Goal: Navigation & Orientation: Find specific page/section

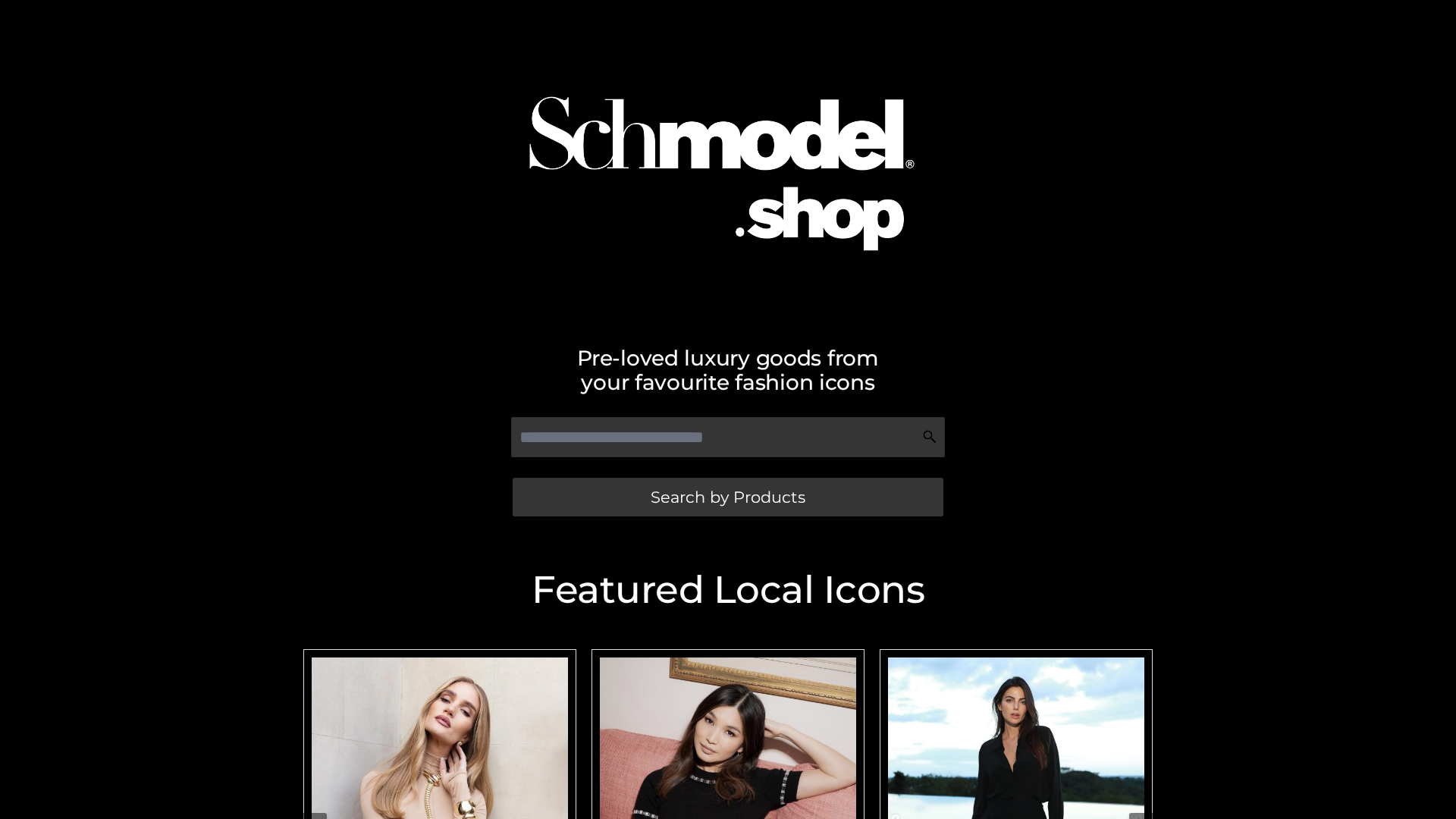
click at [728, 496] on span "Search by Products" at bounding box center [728, 496] width 154 height 16
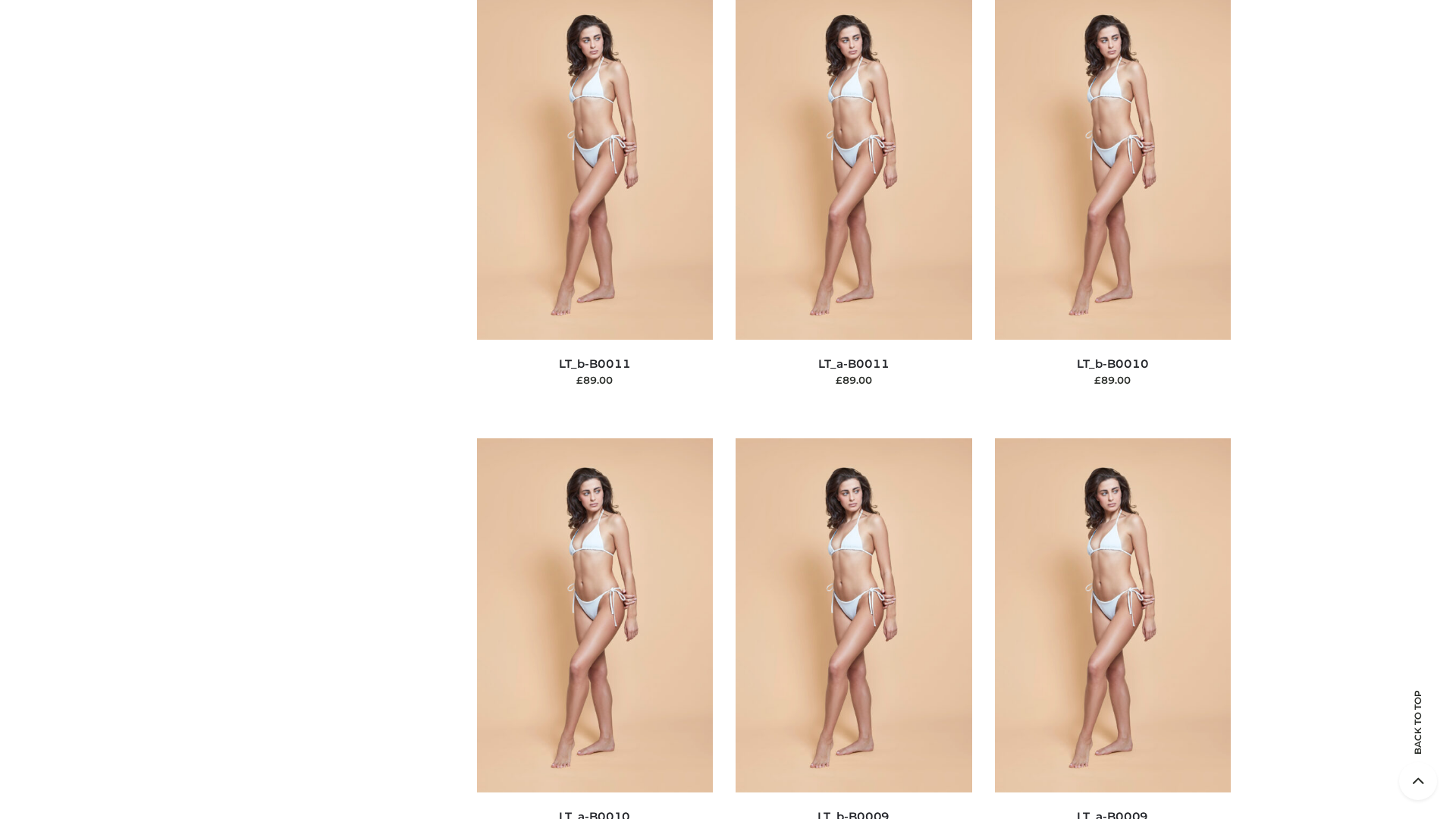
scroll to position [6811, 0]
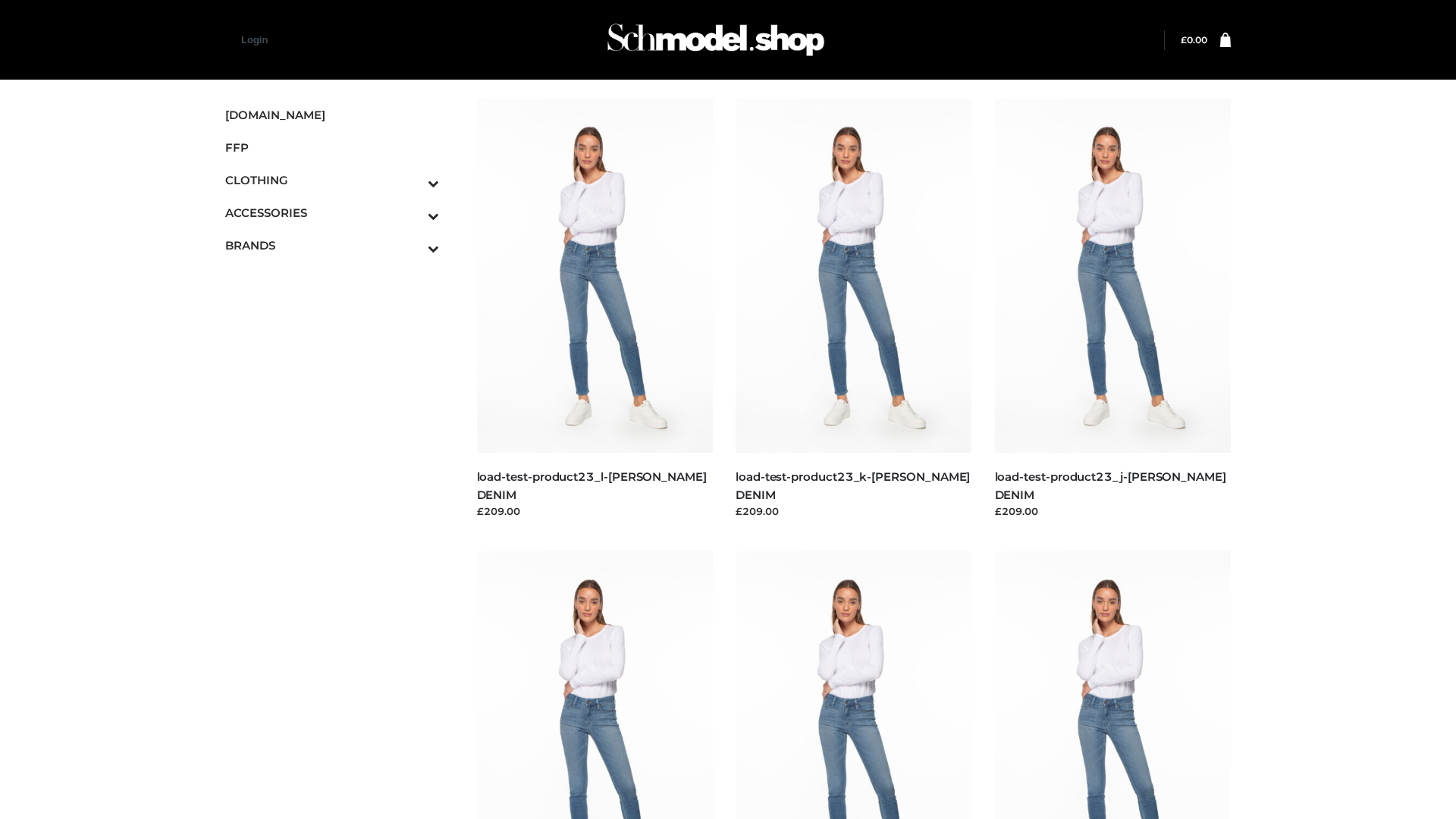
scroll to position [1330, 0]
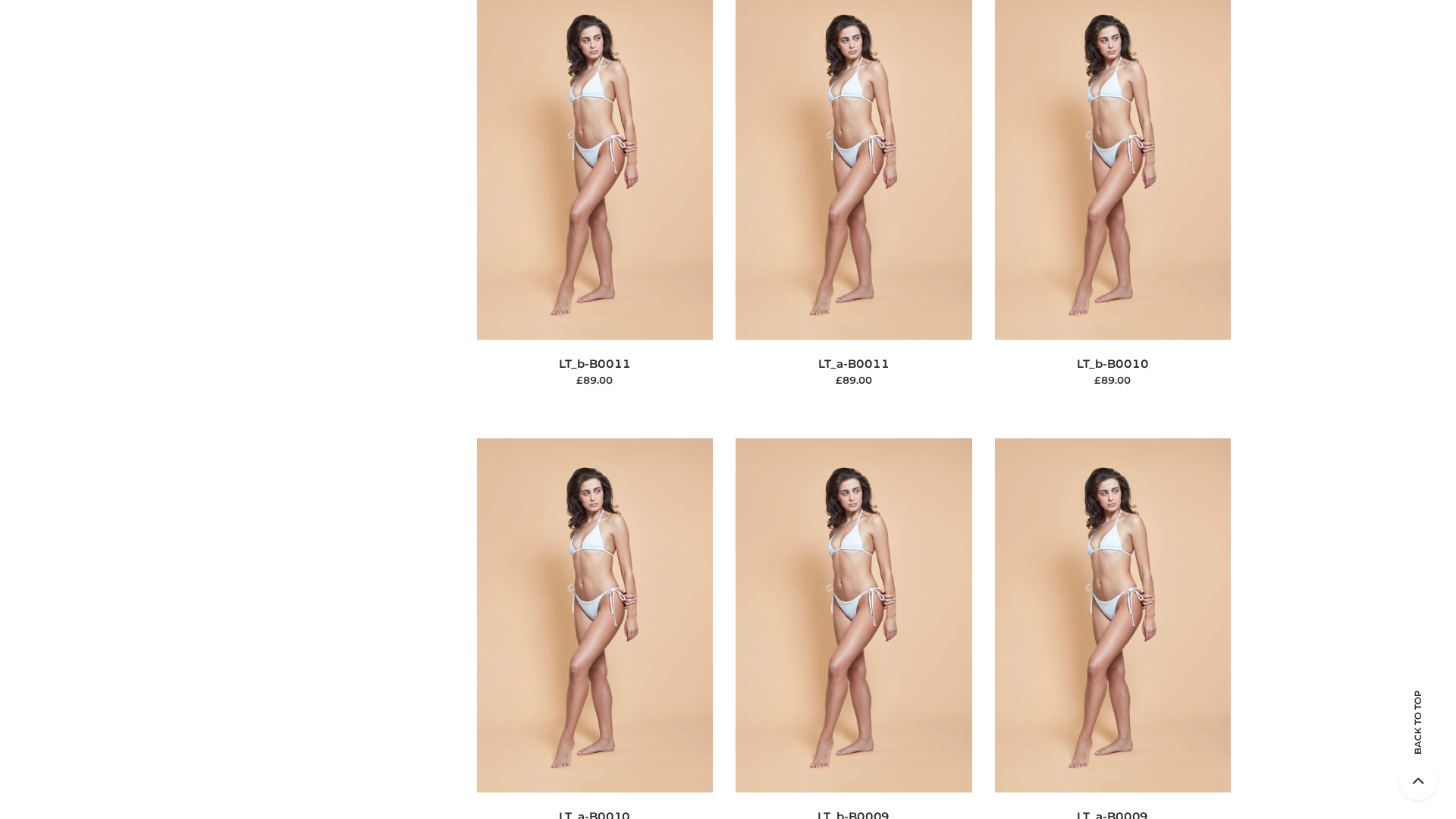
scroll to position [6811, 0]
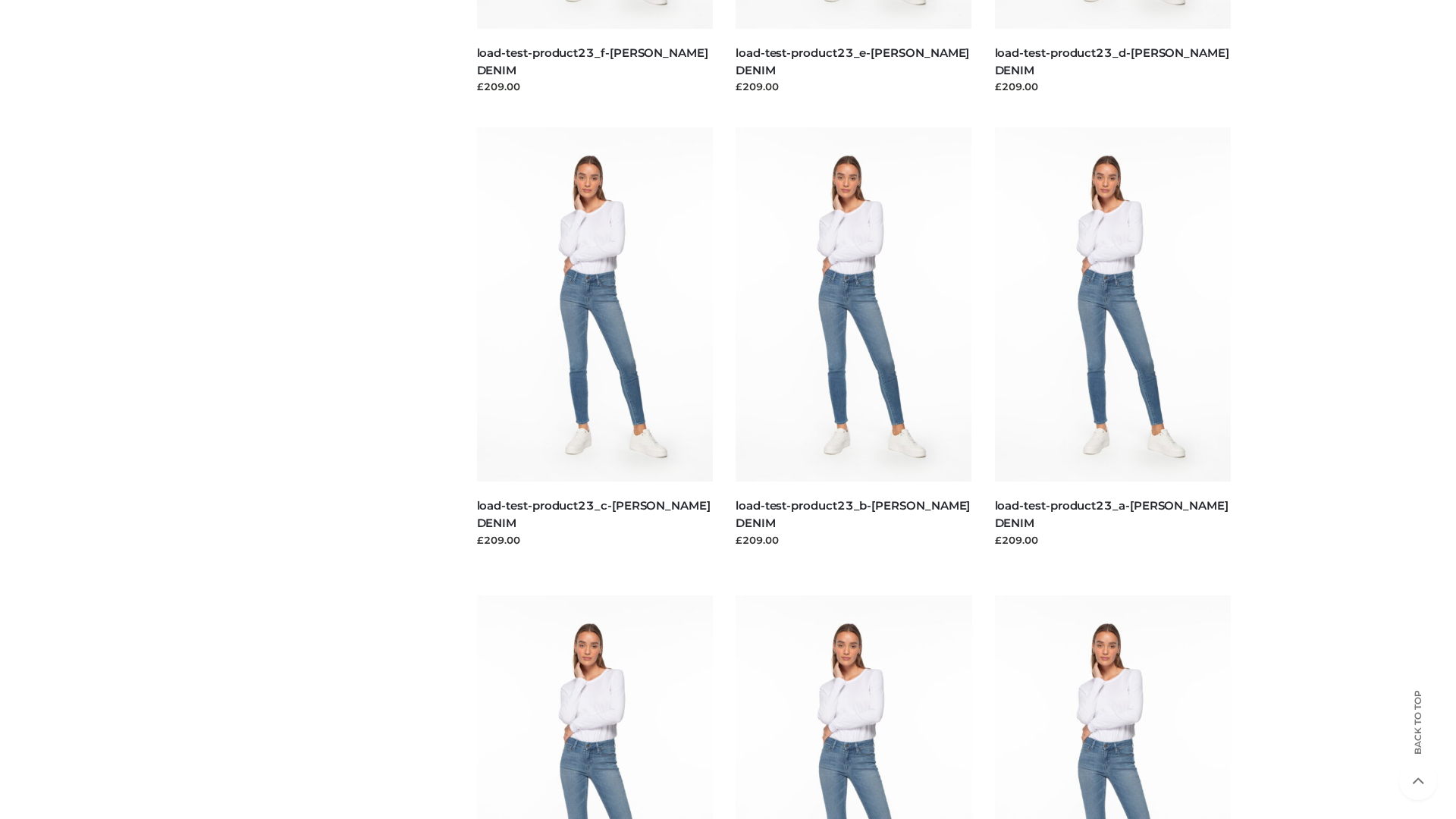
scroll to position [1330, 0]
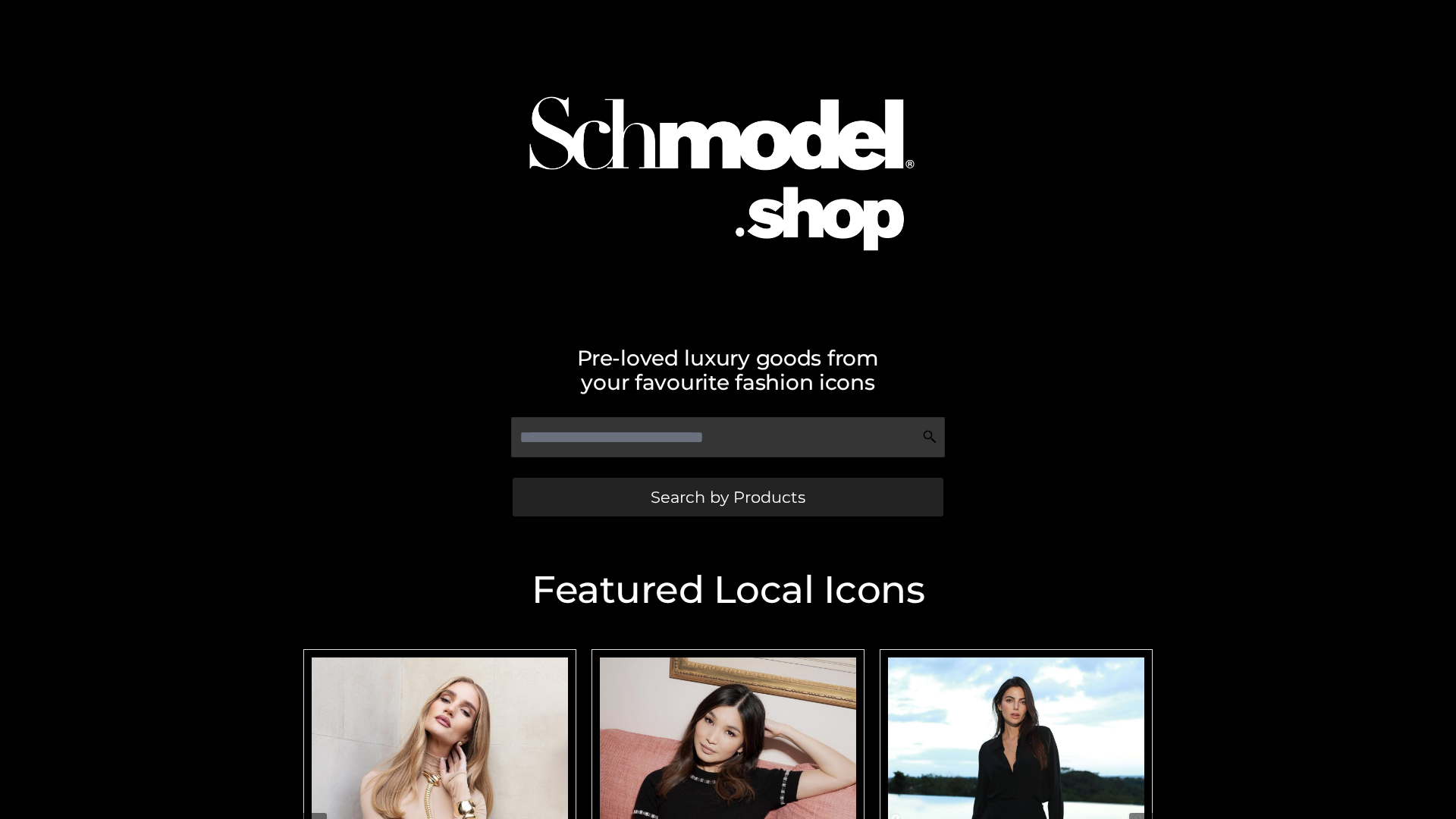
click at [728, 496] on span "Search by Products" at bounding box center [728, 496] width 154 height 16
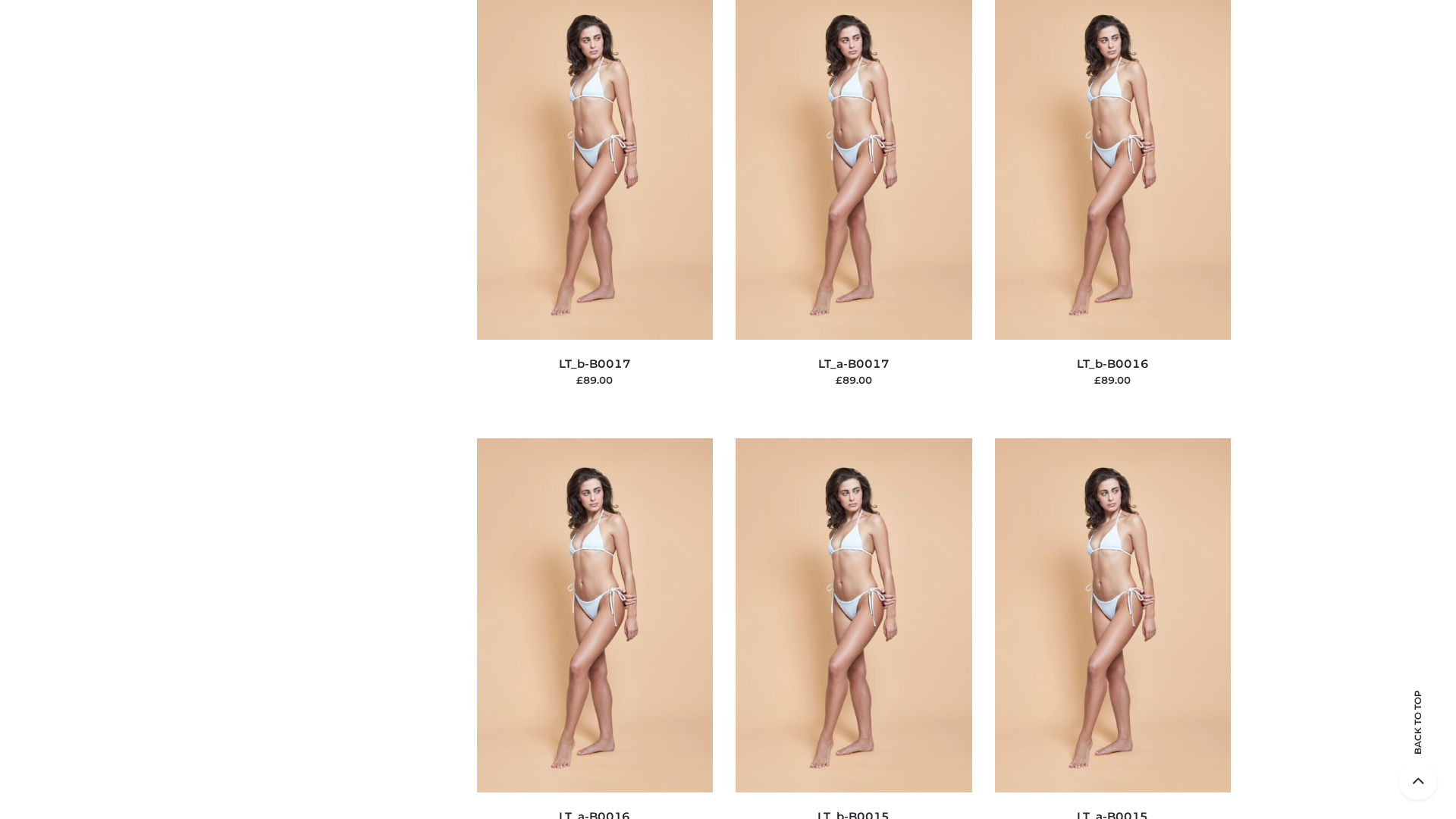
scroll to position [4984, 0]
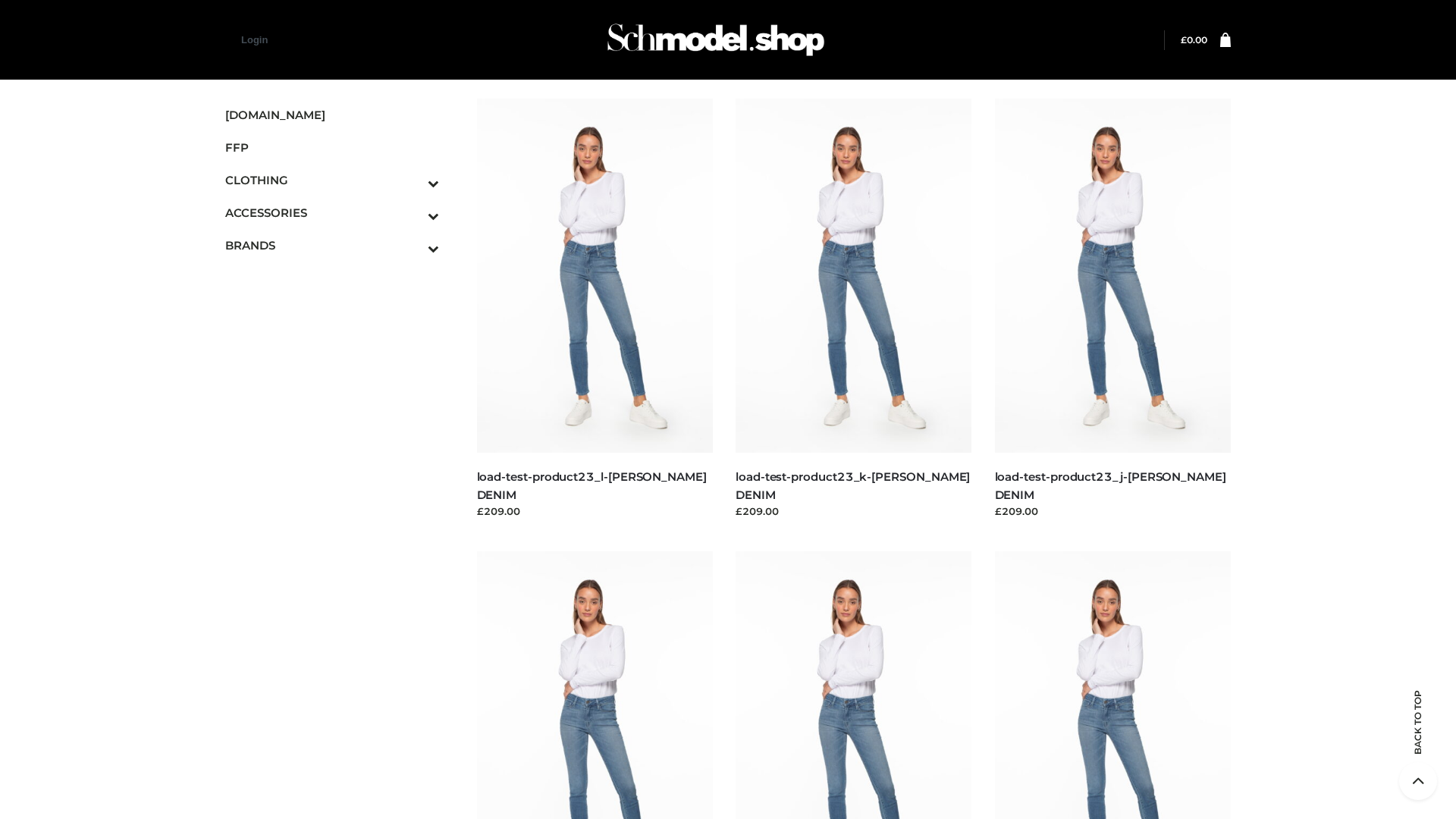
scroll to position [1330, 0]
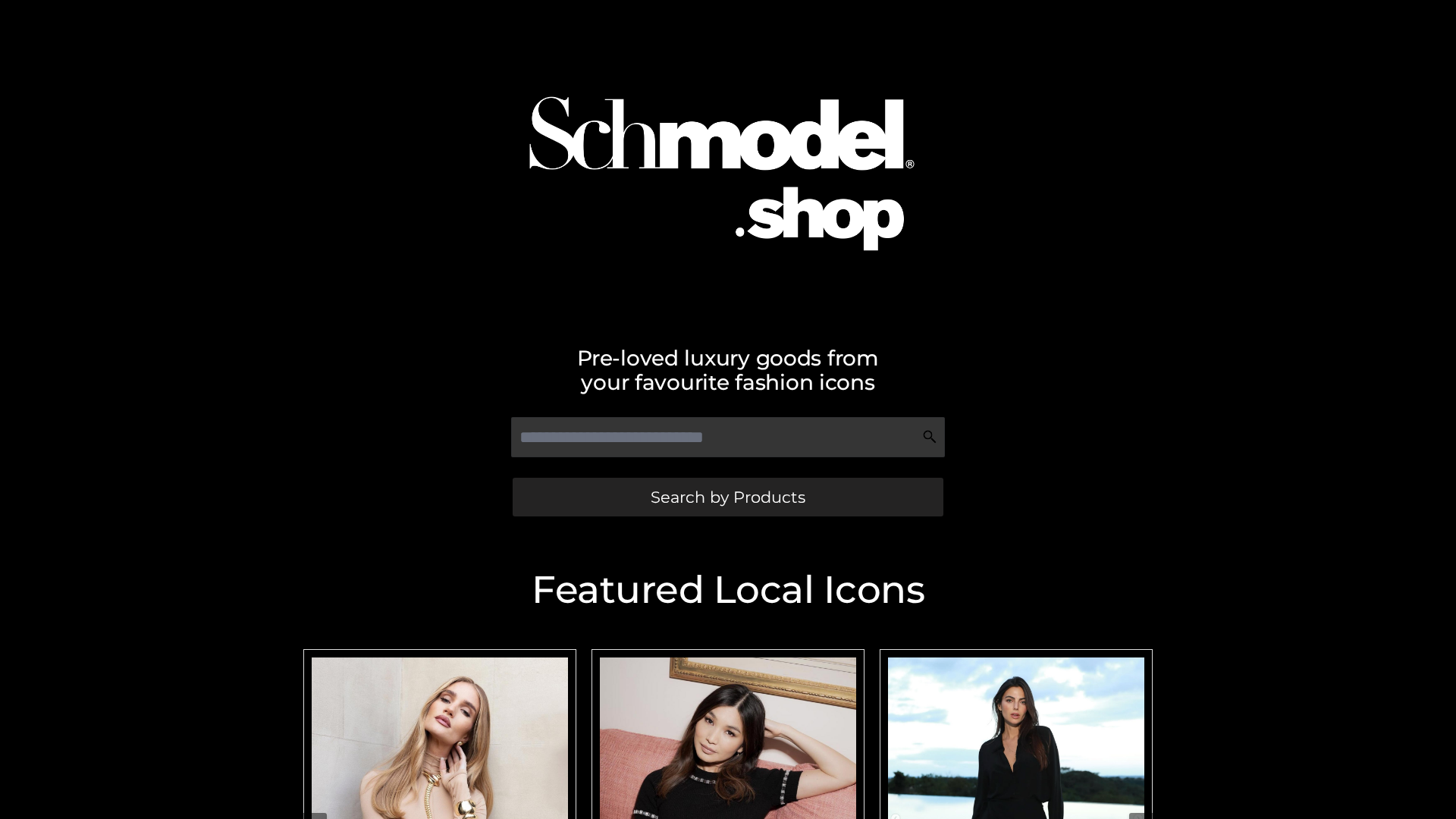
click at [728, 496] on span "Search by Products" at bounding box center [728, 496] width 154 height 16
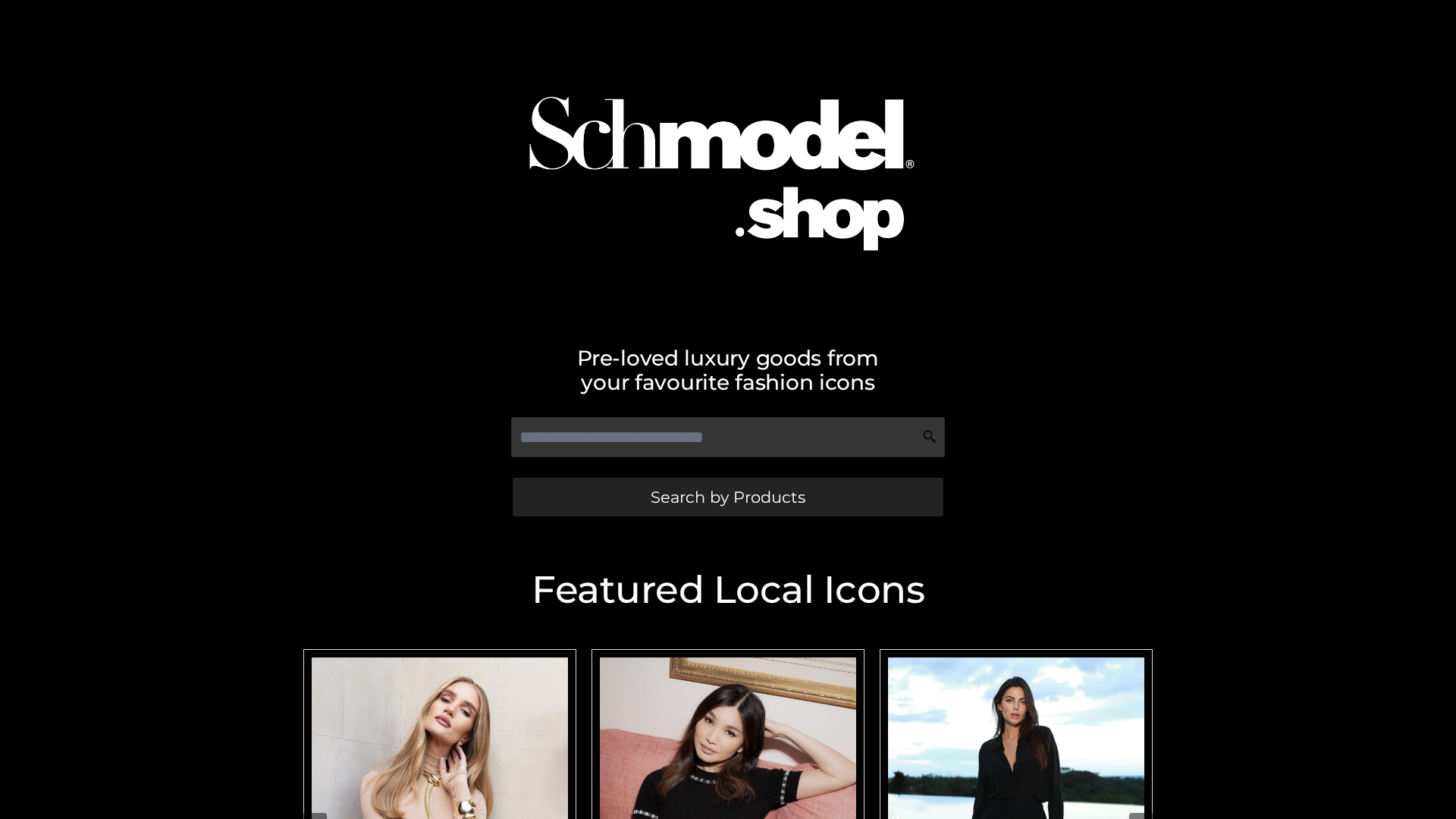
click at [728, 496] on span "Search by Products" at bounding box center [728, 496] width 154 height 16
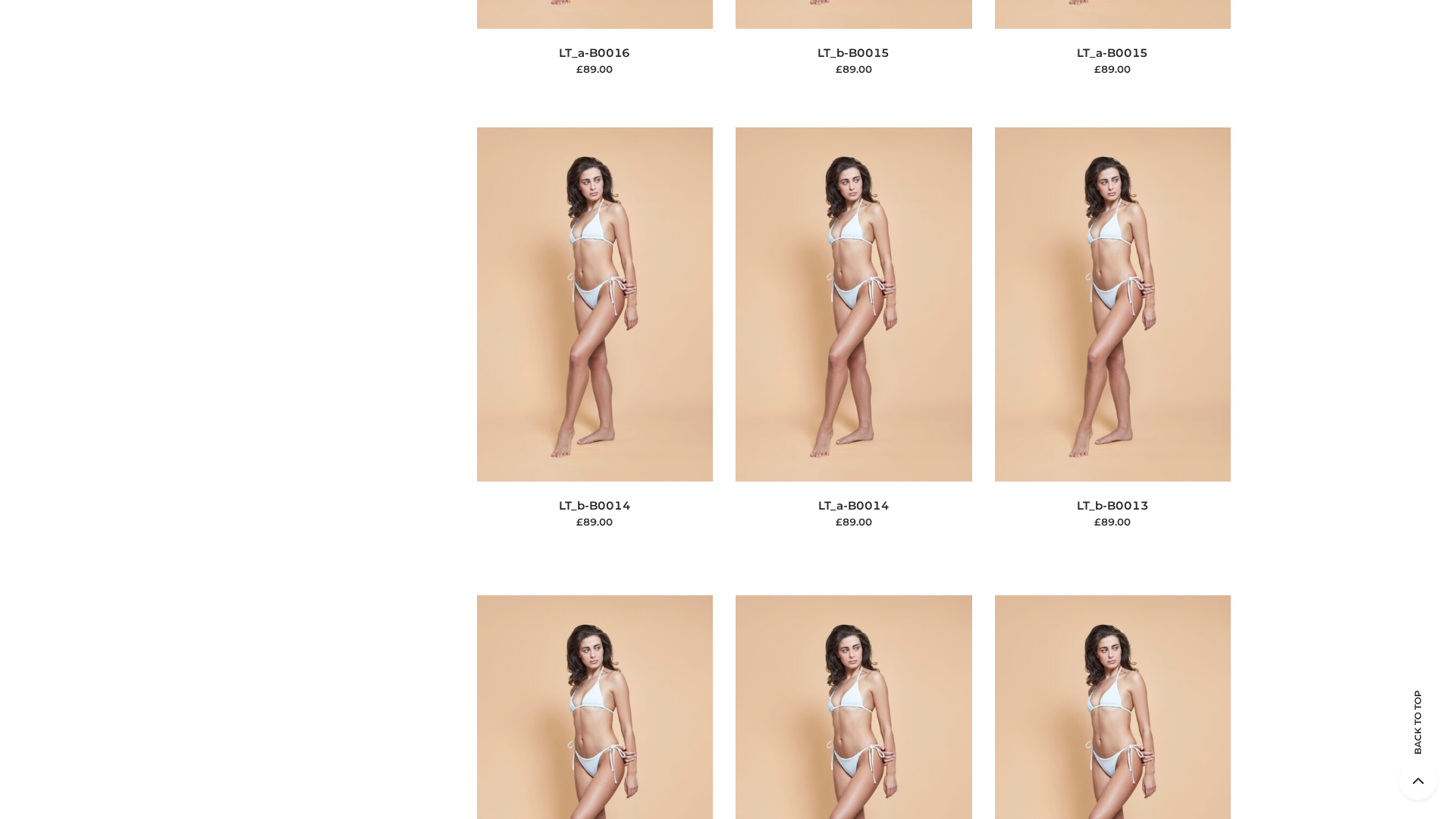
scroll to position [5394, 0]
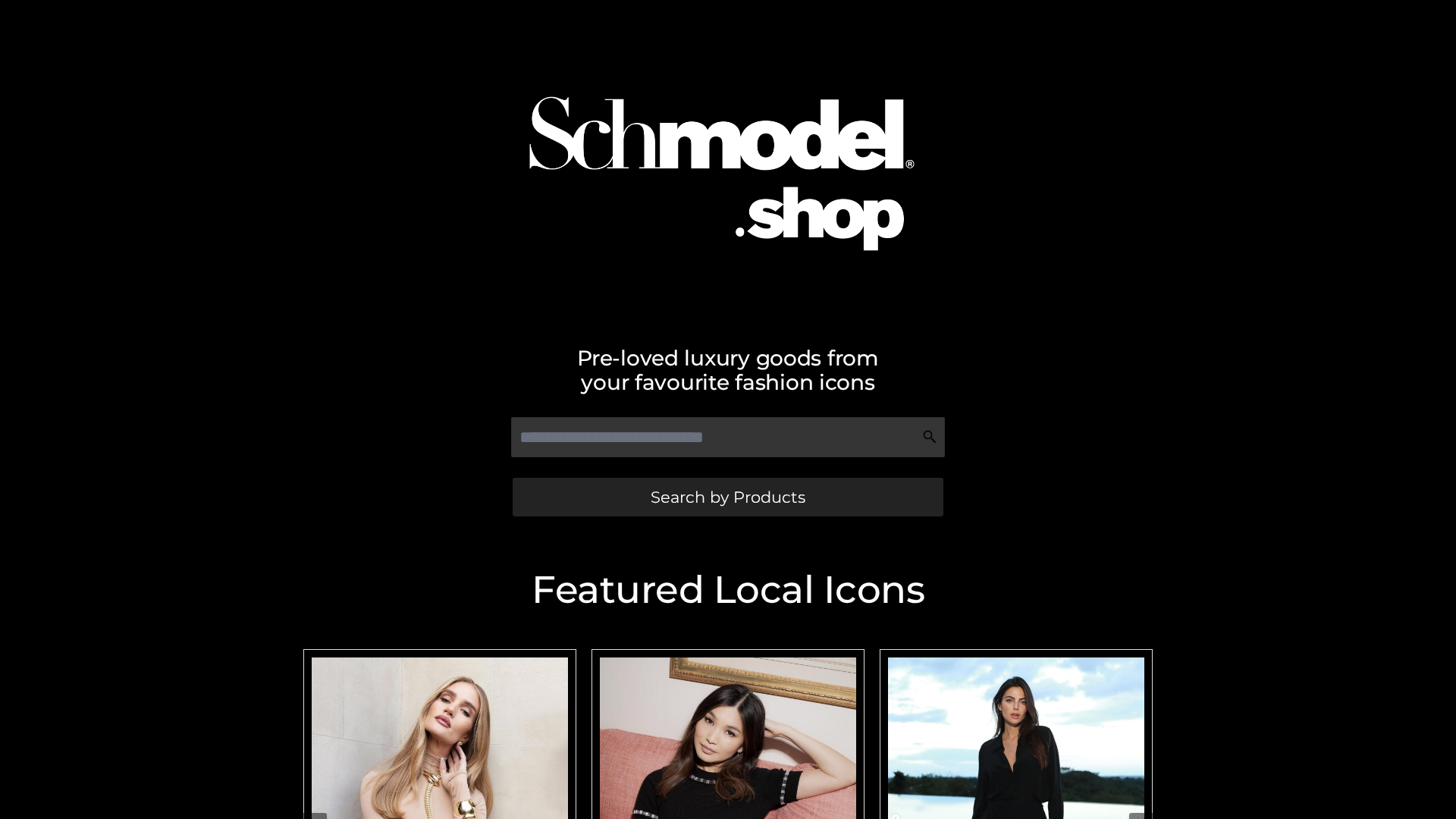
click at [728, 496] on span "Search by Products" at bounding box center [728, 496] width 154 height 16
